Goal: Task Accomplishment & Management: Understand process/instructions

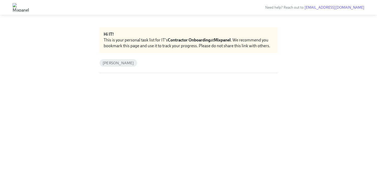
click at [112, 61] on span "[PERSON_NAME]" at bounding box center [119, 63] width 38 height 4
click at [116, 63] on span "[PERSON_NAME]" at bounding box center [119, 63] width 38 height 4
click at [126, 85] on div "Hi IT! This is your personal task list for IT's Contractor Onboarding at Mixpan…" at bounding box center [189, 98] width 178 height 142
click at [140, 51] on div "Hi IT! This is your personal task list for IT's Contractor Onboarding at Mixpan…" at bounding box center [189, 40] width 178 height 26
click at [140, 37] on div "This is your personal task list for IT's Contractor Onboarding at Mixpanel . We…" at bounding box center [189, 43] width 170 height 12
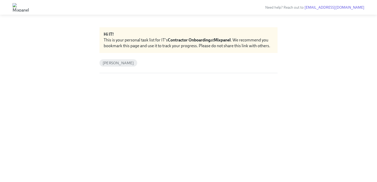
click at [145, 34] on div "Hi IT!" at bounding box center [189, 34] width 170 height 6
